Goal: Transaction & Acquisition: Purchase product/service

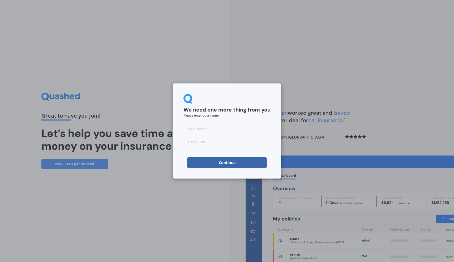
click at [208, 130] on input at bounding box center [226, 129] width 87 height 11
type input "Steven"
type input "Nadollek"
click at [224, 163] on button "Continue" at bounding box center [227, 163] width 80 height 11
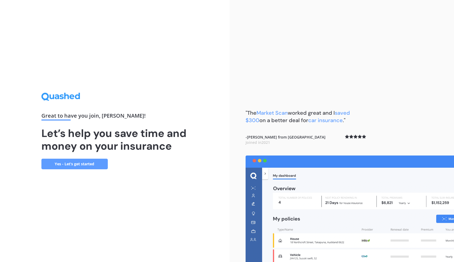
click at [89, 162] on link "Yes - Let’s get started" at bounding box center [74, 164] width 66 height 11
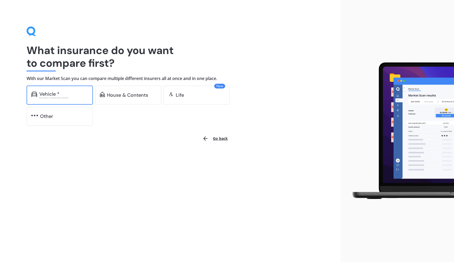
click at [64, 94] on div "Vehicle *" at bounding box center [63, 94] width 49 height 5
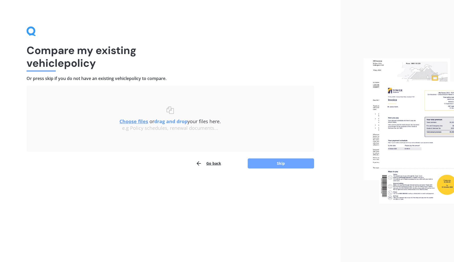
click at [280, 162] on button "Skip" at bounding box center [280, 164] width 66 height 10
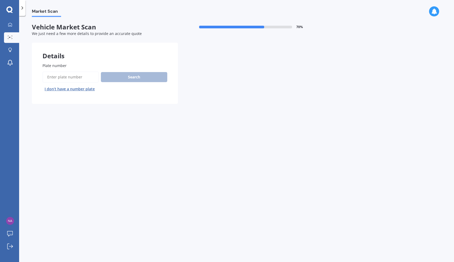
click at [76, 77] on input "Plate number" at bounding box center [70, 77] width 56 height 11
type input "NNT119"
click at [136, 76] on button "Search" at bounding box center [134, 77] width 66 height 10
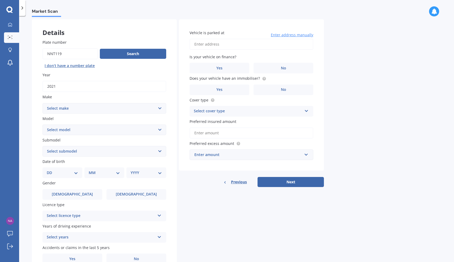
scroll to position [26, 0]
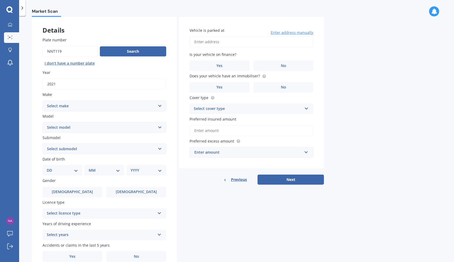
select select "M.G."
select select "MG3"
select select "EXCITE 1.5"
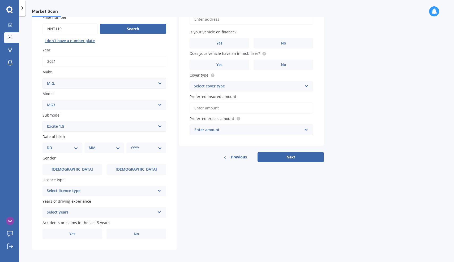
scroll to position [48, 0]
select select "29"
select select "05"
select select "1977"
click at [126, 170] on label "Female" at bounding box center [136, 170] width 60 height 11
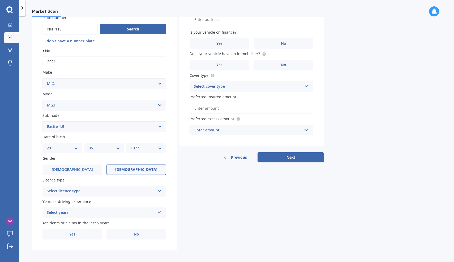
click at [0, 0] on input "Female" at bounding box center [0, 0] width 0 height 0
click at [119, 190] on div "Select licence type" at bounding box center [101, 191] width 108 height 6
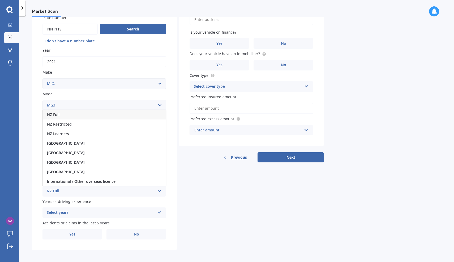
click at [114, 112] on div "NZ Full" at bounding box center [104, 115] width 123 height 10
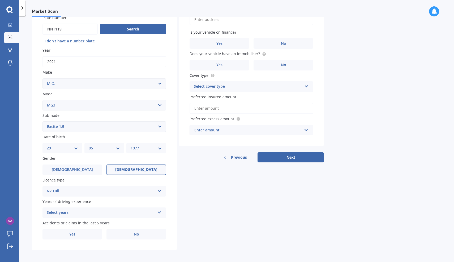
scroll to position [0, 0]
click at [160, 211] on icon at bounding box center [159, 212] width 5 height 4
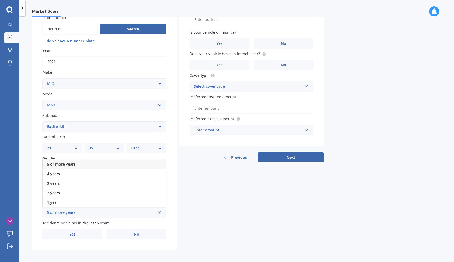
click at [150, 162] on div "5 or more years" at bounding box center [104, 165] width 123 height 10
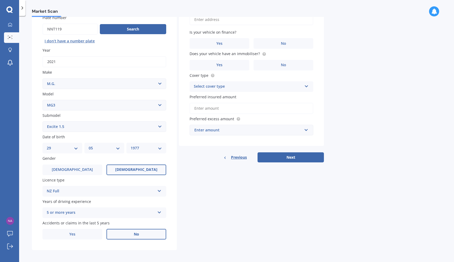
click at [136, 232] on span "No" at bounding box center [136, 234] width 5 height 5
click at [0, 0] on input "No" at bounding box center [0, 0] width 0 height 0
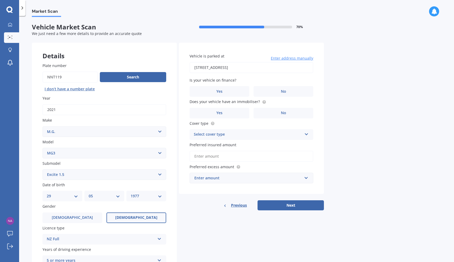
type input "46 Oreti Crescent, Papamoa Beach, Tauranga 3118"
click at [271, 91] on label "No" at bounding box center [283, 91] width 60 height 11
click at [0, 0] on input "No" at bounding box center [0, 0] width 0 height 0
click at [264, 113] on label "No" at bounding box center [283, 113] width 60 height 11
click at [0, 0] on input "No" at bounding box center [0, 0] width 0 height 0
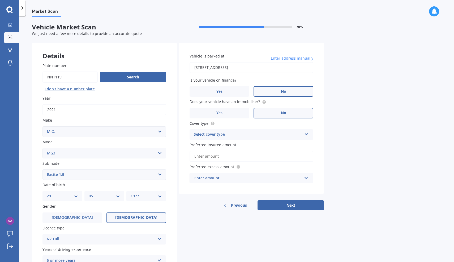
click at [307, 132] on icon at bounding box center [306, 134] width 5 height 4
click at [285, 143] on div "Comprehensive" at bounding box center [251, 145] width 123 height 10
click at [275, 158] on input "Preferred insured amount" at bounding box center [251, 156] width 124 height 11
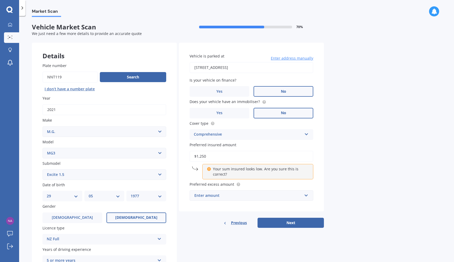
type input "$12,500"
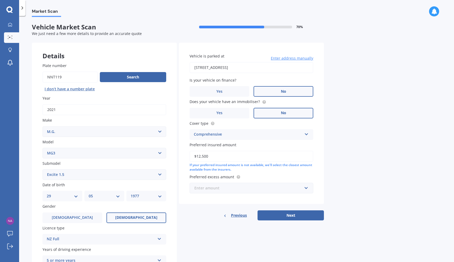
click at [306, 186] on input "text" at bounding box center [249, 188] width 119 height 10
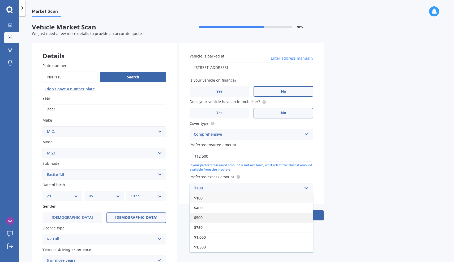
click at [275, 214] on div "$500" at bounding box center [251, 218] width 123 height 10
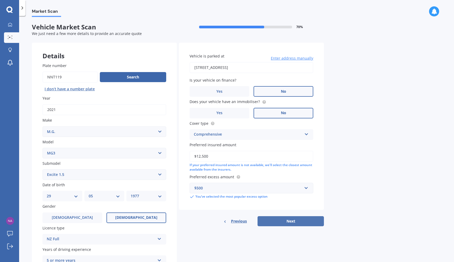
click at [290, 220] on button "Next" at bounding box center [290, 221] width 66 height 10
select select "29"
select select "05"
select select "1977"
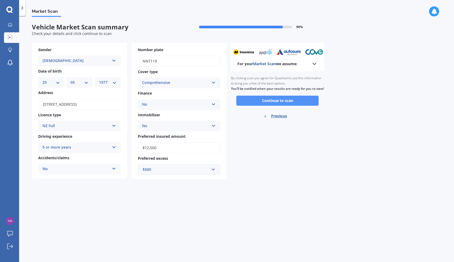
click at [278, 103] on button "Continue to scan" at bounding box center [277, 101] width 82 height 10
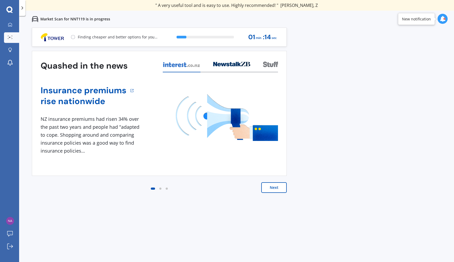
click at [278, 187] on button "Next" at bounding box center [273, 188] width 25 height 11
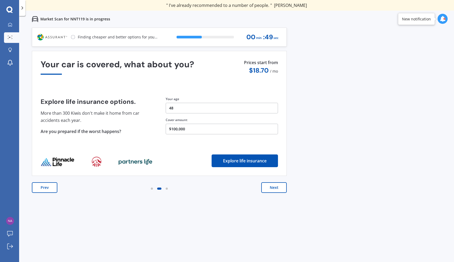
click at [278, 187] on button "Next" at bounding box center [273, 188] width 25 height 11
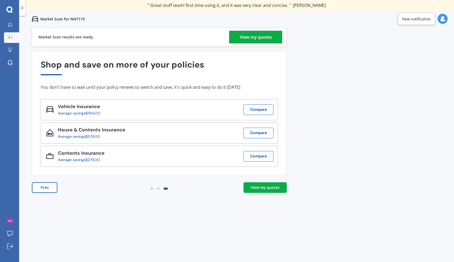
click at [277, 188] on div "View my quotes" at bounding box center [264, 187] width 29 height 5
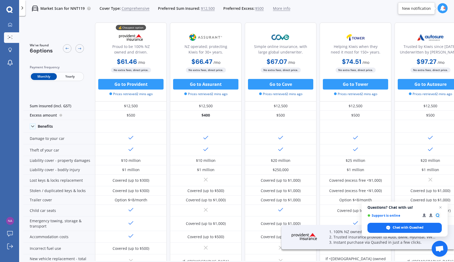
click at [70, 75] on span "Yearly" at bounding box center [70, 76] width 26 height 7
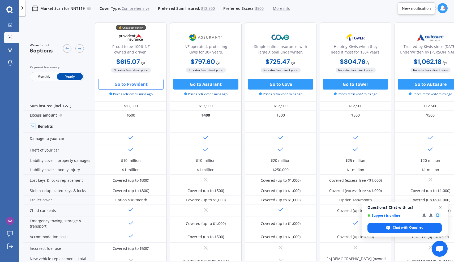
click at [131, 84] on button "Go to Provident" at bounding box center [130, 84] width 65 height 11
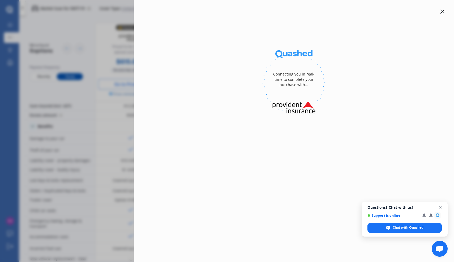
select select "full"
select select "46 Oreti Crescent, Papamoa Beach, Tauranga 3118"
select select "M.G."
select select "MG3"
select select "NO"
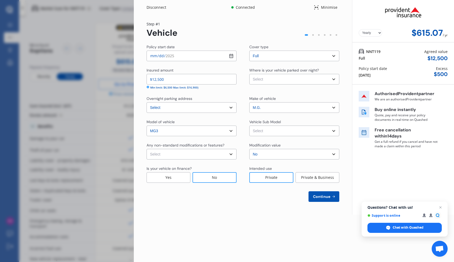
click at [321, 197] on span "Continue" at bounding box center [321, 197] width 19 height 4
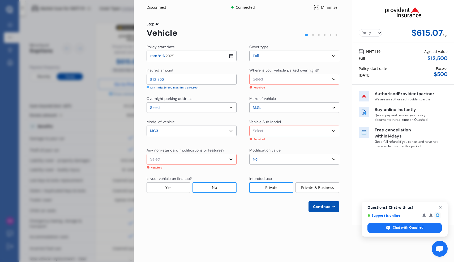
select select "NZVMG__2021AEAB"
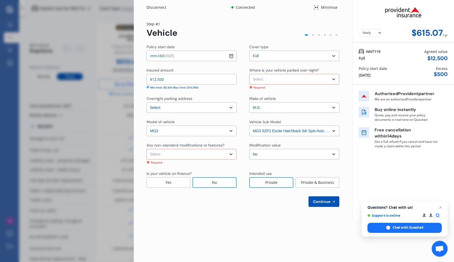
select select "none"
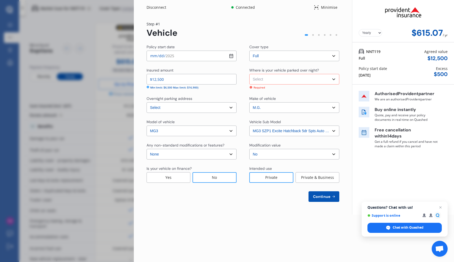
click at [277, 179] on div "Private" at bounding box center [271, 177] width 44 height 11
click at [320, 197] on span "Continue" at bounding box center [321, 197] width 19 height 4
select select "OFF-STREET"
click at [320, 196] on span "Continue" at bounding box center [321, 197] width 19 height 4
select select "29"
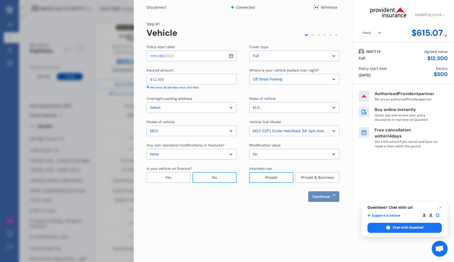
select select "05"
select select "1977"
select select "NZ_FULL"
select select "0"
select select "25"
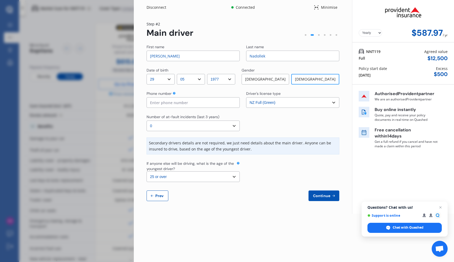
drag, startPoint x: 164, startPoint y: 57, endPoint x: 149, endPoint y: 56, distance: 15.9
click at [175, 56] on input "Steven" at bounding box center [192, 56] width 93 height 11
drag, startPoint x: 175, startPoint y: 56, endPoint x: 150, endPoint y: 57, distance: 25.0
click at [150, 57] on input "Steven" at bounding box center [192, 56] width 93 height 11
type input "Sarah"
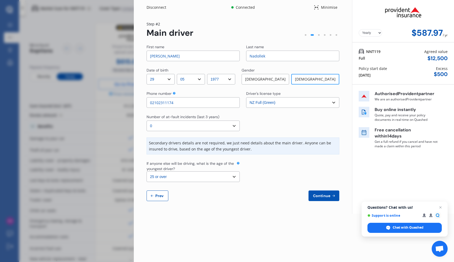
type input "02102311174"
click at [324, 195] on span "Continue" at bounding box center [321, 196] width 19 height 4
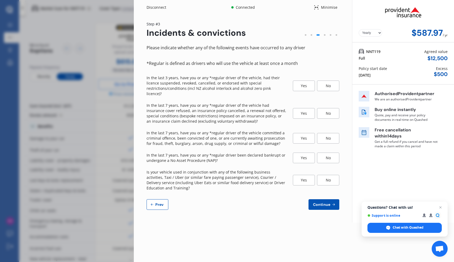
click at [327, 82] on div "No" at bounding box center [328, 86] width 22 height 11
click at [327, 108] on div "No" at bounding box center [328, 113] width 22 height 11
click at [325, 133] on div "No" at bounding box center [328, 138] width 22 height 11
click at [329, 153] on div "No" at bounding box center [328, 158] width 22 height 11
click at [328, 175] on div "No" at bounding box center [328, 180] width 22 height 11
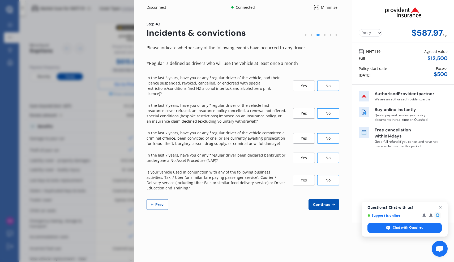
click at [325, 203] on span "Continue" at bounding box center [321, 205] width 19 height 4
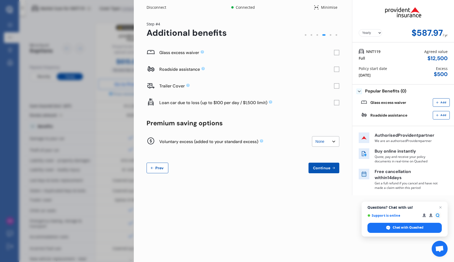
click at [336, 53] on rect at bounding box center [336, 52] width 5 height 5
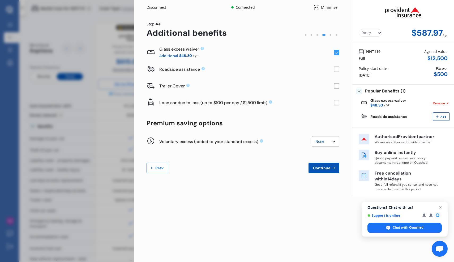
click at [323, 167] on span "Continue" at bounding box center [321, 168] width 19 height 4
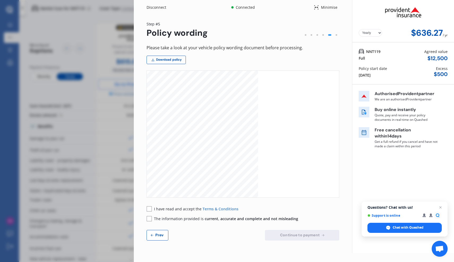
scroll to position [102, 0]
click at [149, 209] on rect at bounding box center [148, 208] width 5 height 5
click at [149, 219] on rect at bounding box center [148, 218] width 5 height 5
click at [296, 235] on span "Continue to payment" at bounding box center [300, 235] width 42 height 4
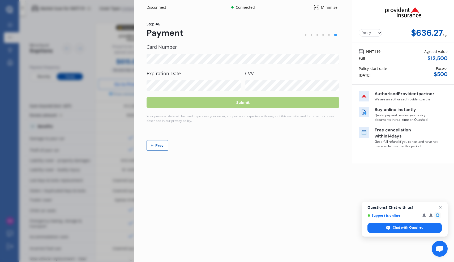
click at [159, 144] on span "Prev" at bounding box center [159, 146] width 11 height 4
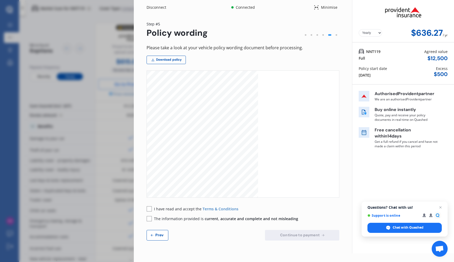
click at [157, 235] on span "Prev" at bounding box center [159, 235] width 11 height 4
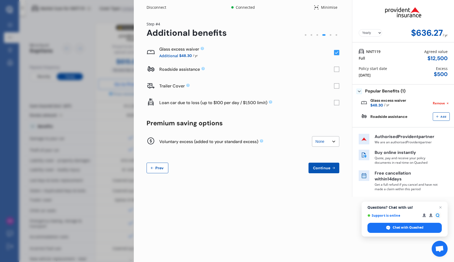
click at [362, 77] on div "09 Sep 2025" at bounding box center [364, 75] width 12 height 6
click at [157, 167] on span "Prev" at bounding box center [159, 168] width 11 height 4
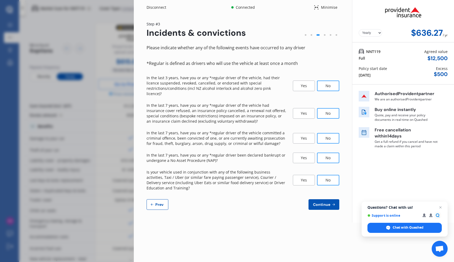
click at [159, 203] on span "Prev" at bounding box center [159, 205] width 11 height 4
select select "29"
select select "05"
select select "1977"
select select "NZ_FULL"
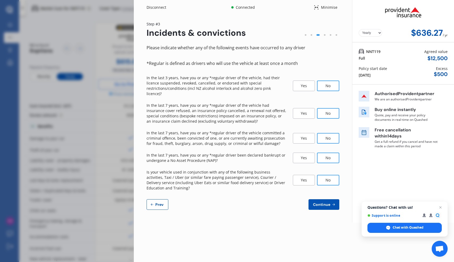
select select "0"
select select "25"
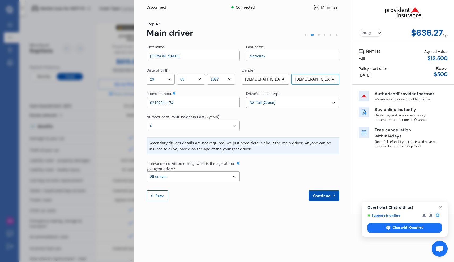
click at [160, 197] on span "Prev" at bounding box center [159, 196] width 11 height 4
select select "full"
select select "OFF-STREET"
select select "46 Oreti Crescent, Papamoa Beach, Tauranga 3118"
select select "M.G."
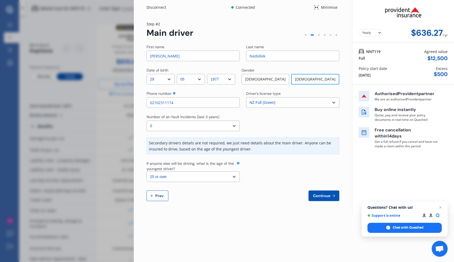
select select "MG3"
select select "NZVMG__2021AEAB"
select select "none"
select select "NO"
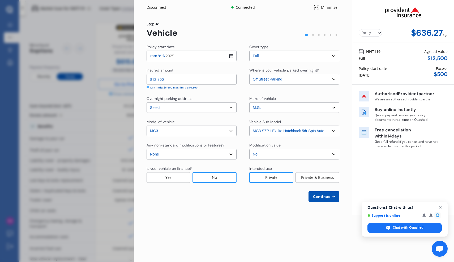
click at [231, 56] on input "2025-09-09" at bounding box center [191, 56] width 90 height 11
type input "2025-09-17"
click at [249, 200] on div "Continue" at bounding box center [242, 197] width 193 height 11
click at [321, 197] on span "Continue" at bounding box center [321, 197] width 19 height 4
select select "29"
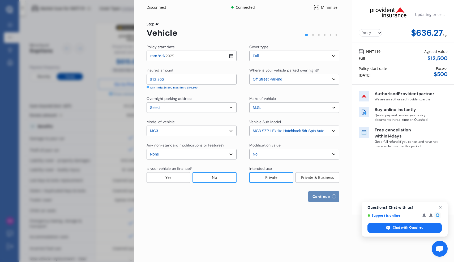
select select "05"
select select "1977"
select select "NZ_FULL"
select select "0"
select select "25"
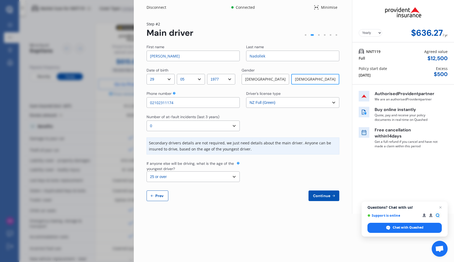
click at [321, 197] on span "Continue" at bounding box center [321, 196] width 19 height 4
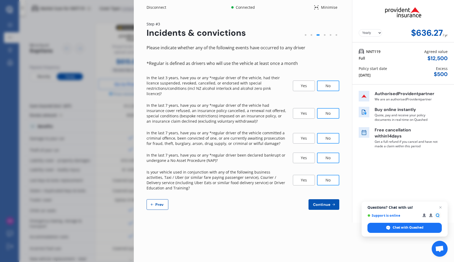
click at [323, 203] on span "Continue" at bounding box center [321, 205] width 19 height 4
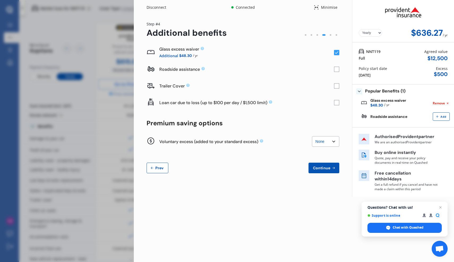
click at [337, 53] on icon at bounding box center [336, 52] width 3 height 3
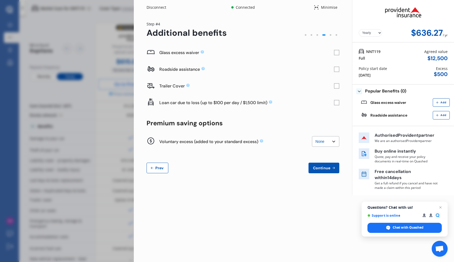
click at [324, 167] on span "Continue" at bounding box center [321, 168] width 19 height 4
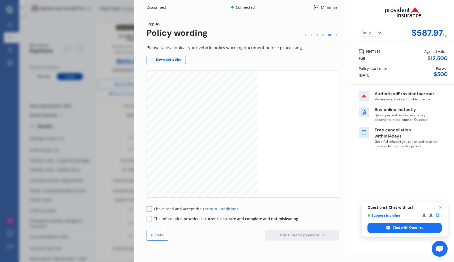
click at [149, 209] on rect at bounding box center [148, 208] width 5 height 5
click at [149, 219] on rect at bounding box center [148, 218] width 5 height 5
click at [288, 234] on span "Continue to payment" at bounding box center [300, 235] width 42 height 4
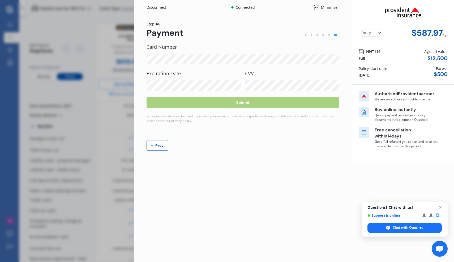
click at [192, 73] on label "Expiration Date" at bounding box center [193, 73] width 94 height 5
click at [183, 74] on label "Expiration Date" at bounding box center [193, 73] width 94 height 5
click at [259, 80] on div "CVV" at bounding box center [292, 81] width 94 height 20
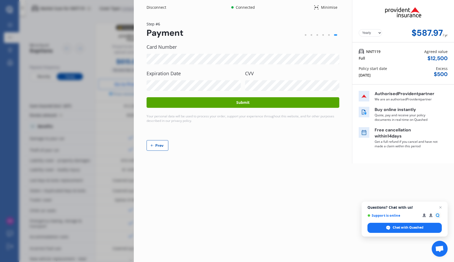
click at [243, 102] on button "Submit" at bounding box center [242, 102] width 193 height 11
